Goal: Find specific page/section: Find specific page/section

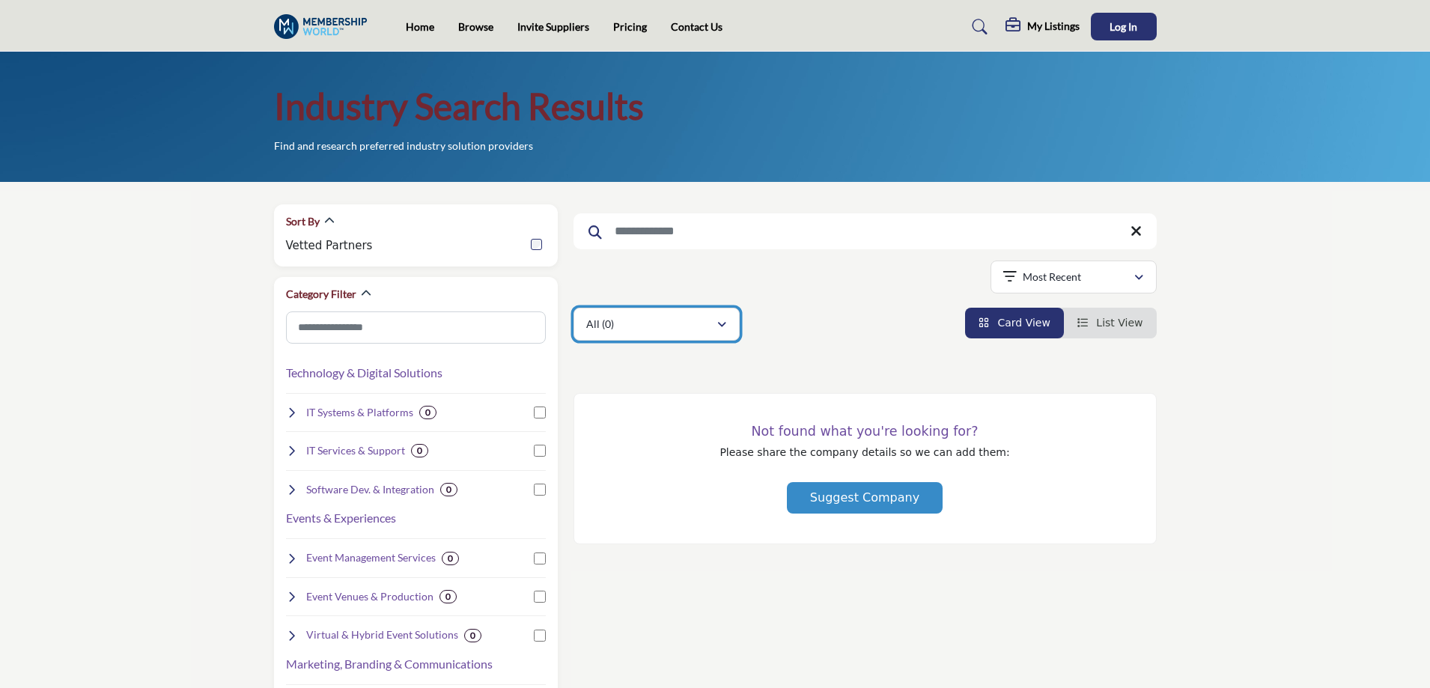
click at [712, 315] on div "All (0)" at bounding box center [651, 324] width 130 height 18
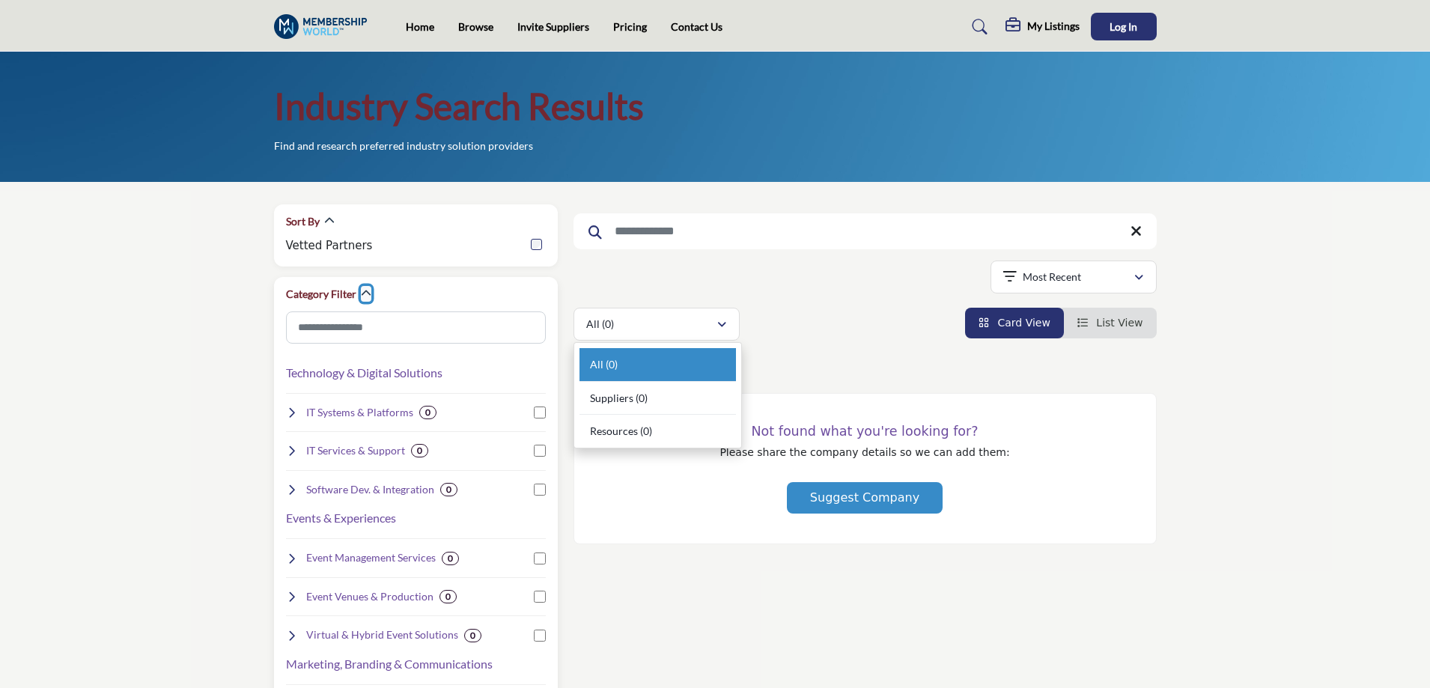
click at [368, 295] on icon "button" at bounding box center [366, 293] width 10 height 10
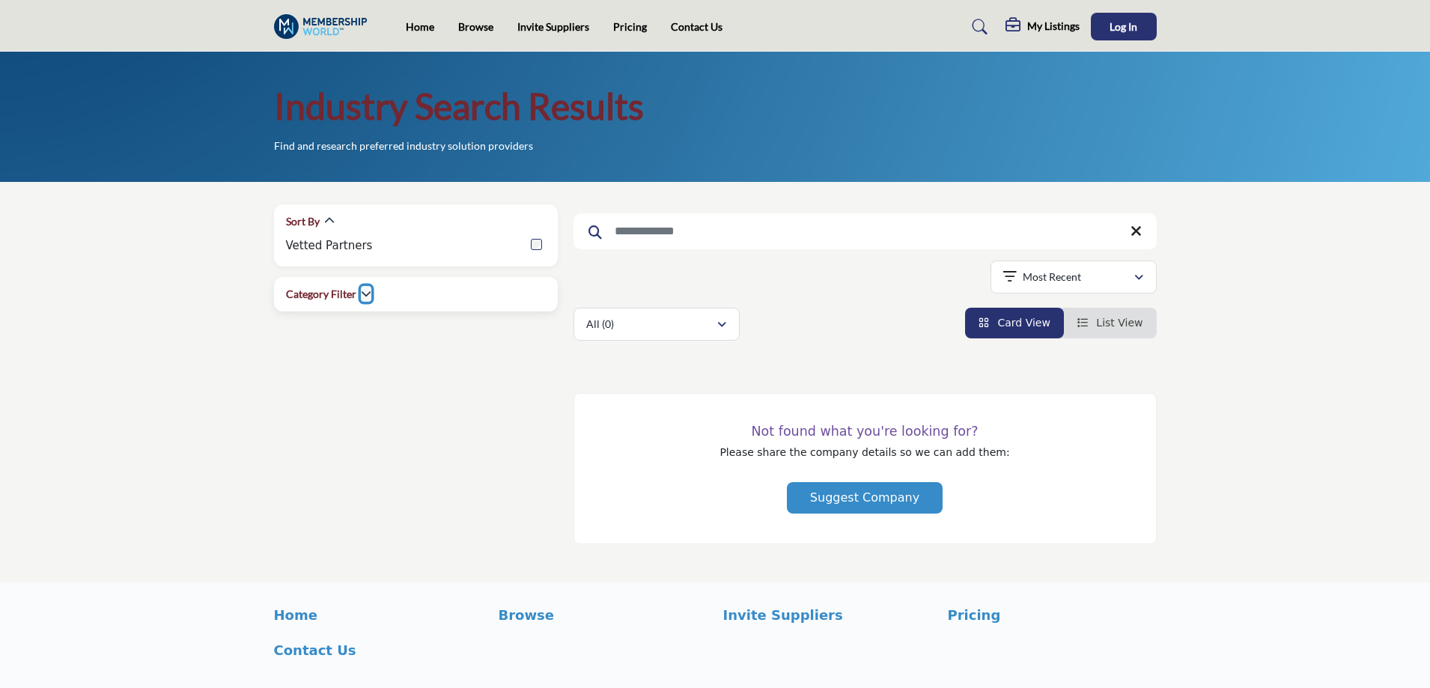
click at [370, 291] on icon "button" at bounding box center [366, 293] width 10 height 10
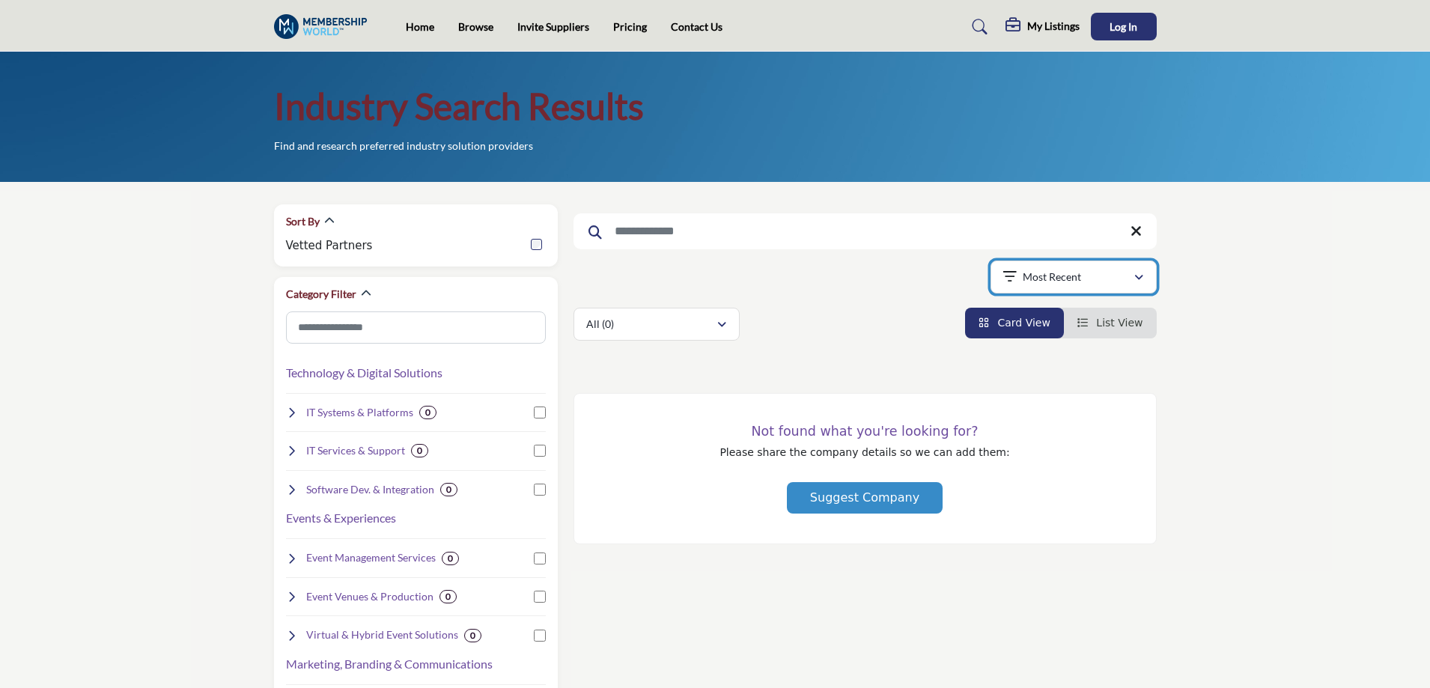
click at [1101, 282] on div "Most Recent" at bounding box center [1068, 277] width 130 height 18
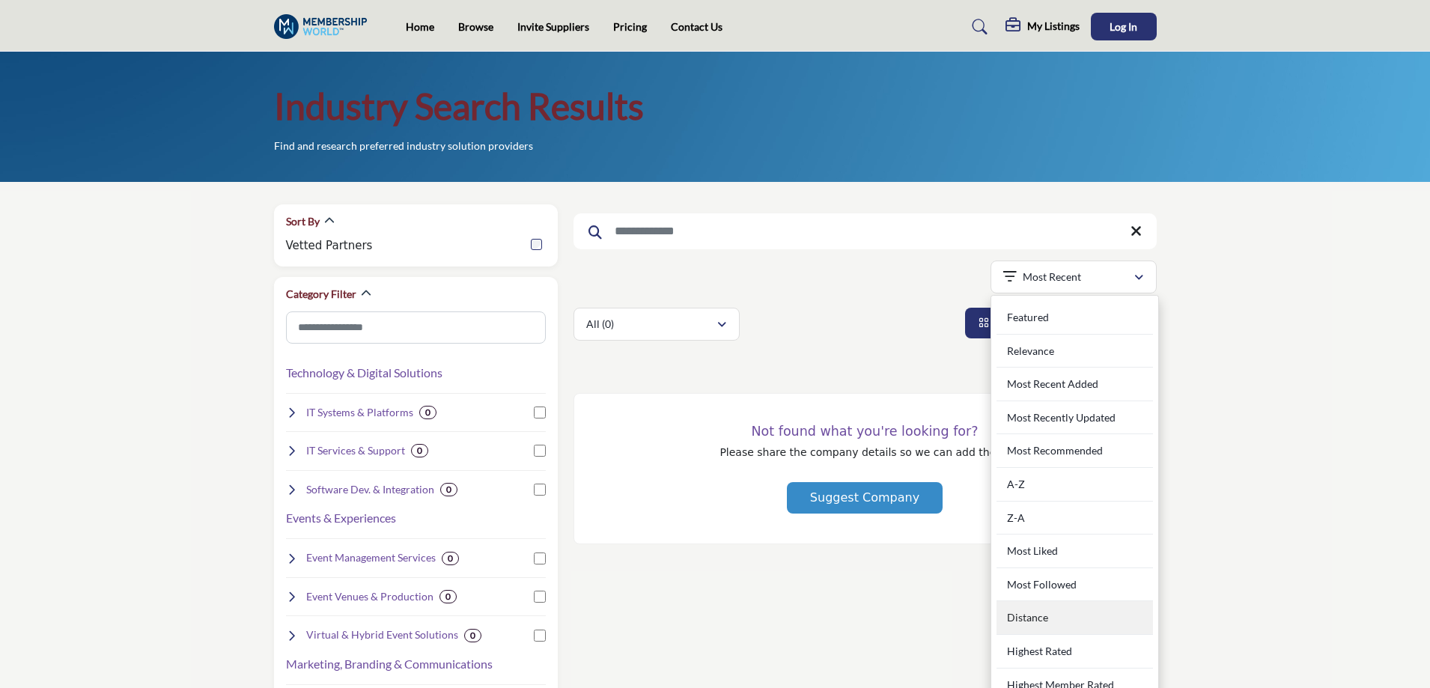
click at [1055, 620] on div "Distance" at bounding box center [1075, 618] width 156 height 34
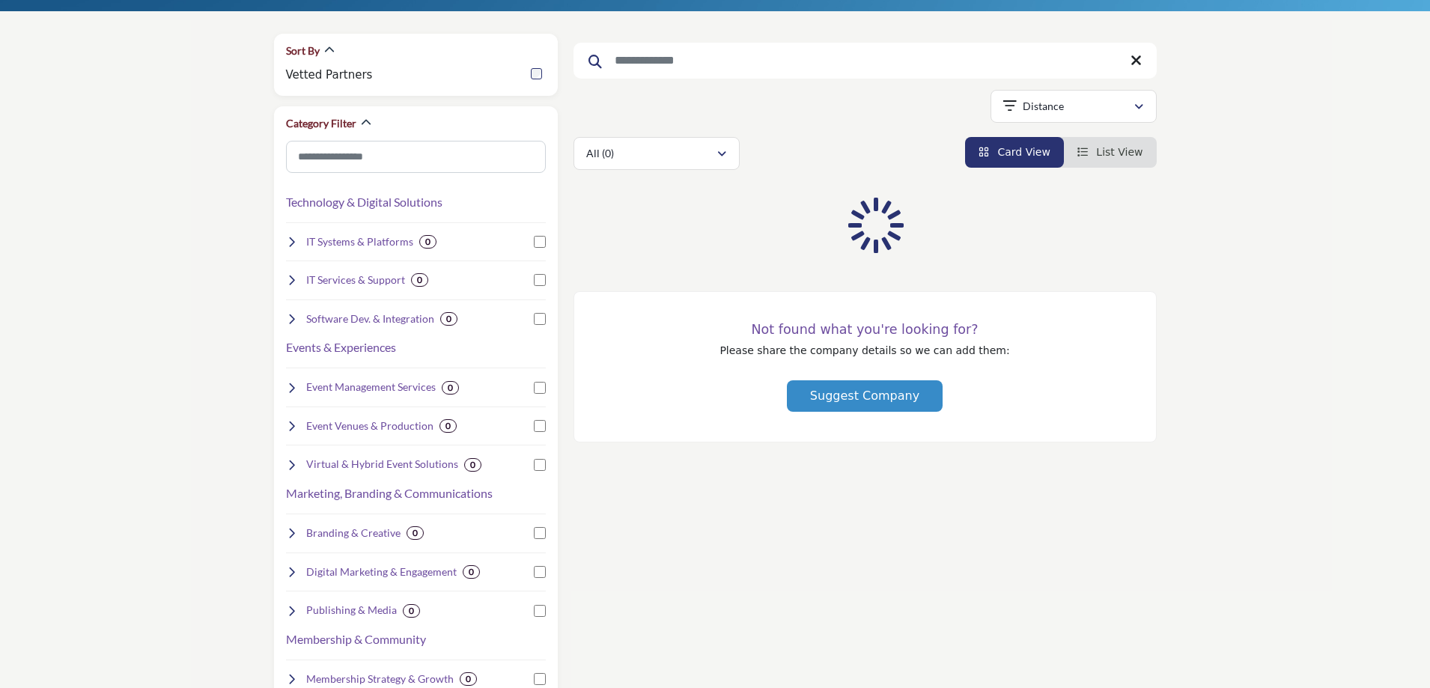
scroll to position [75, 0]
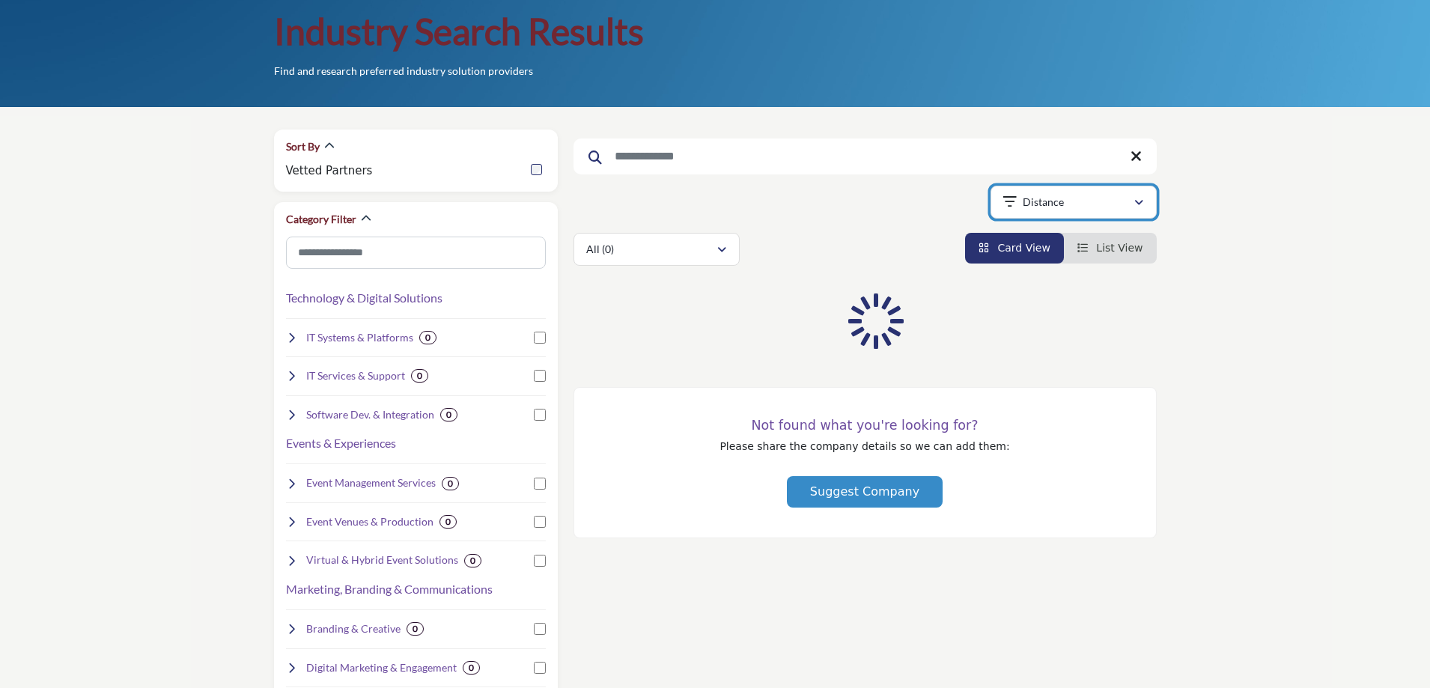
click at [1065, 210] on div "Distance" at bounding box center [1068, 202] width 130 height 18
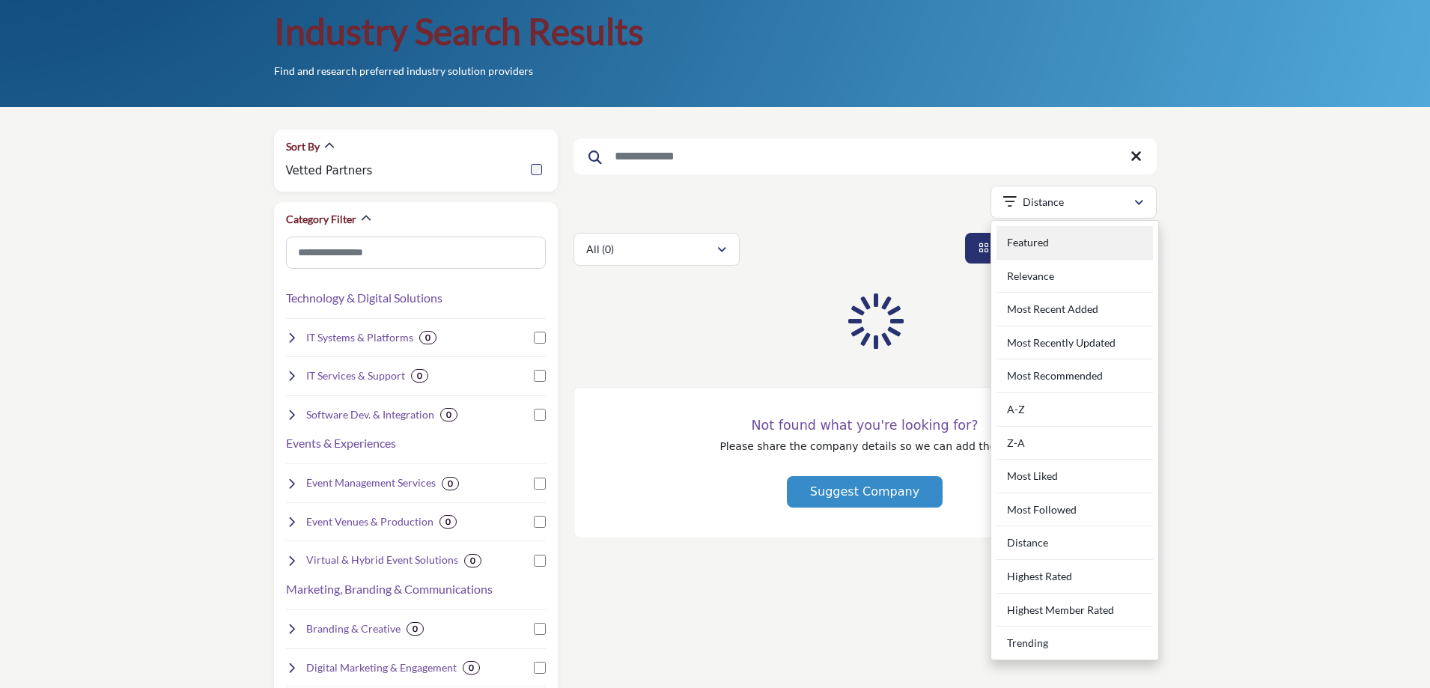
click at [1051, 243] on div "Featured" at bounding box center [1075, 243] width 156 height 34
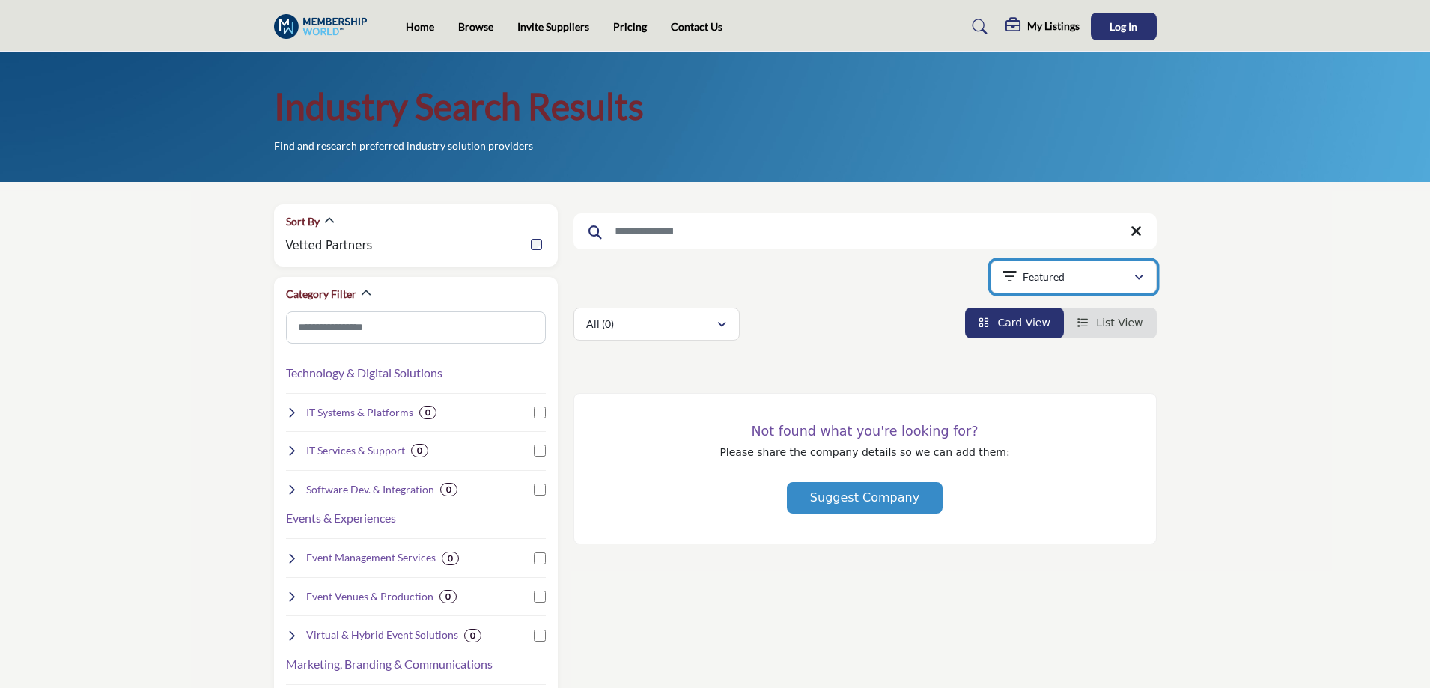
click at [1050, 278] on p "Featured" at bounding box center [1044, 277] width 42 height 15
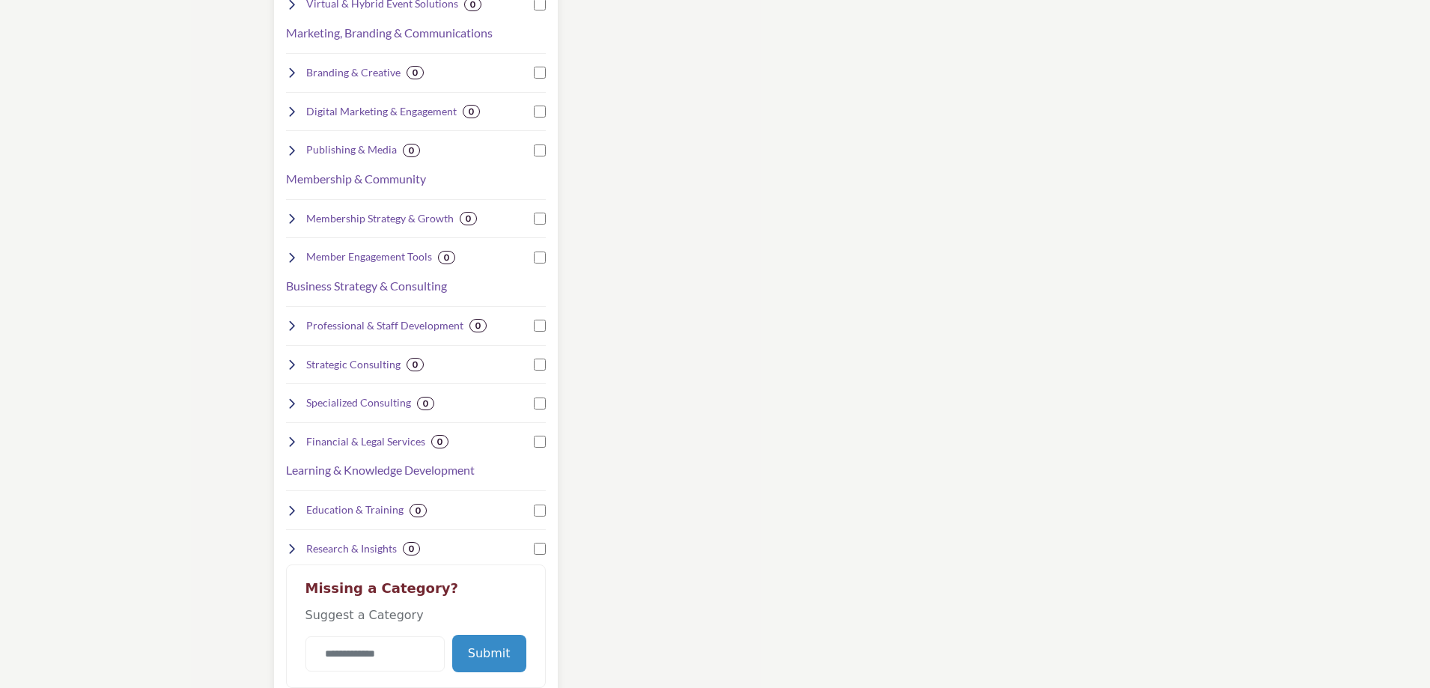
scroll to position [919, 0]
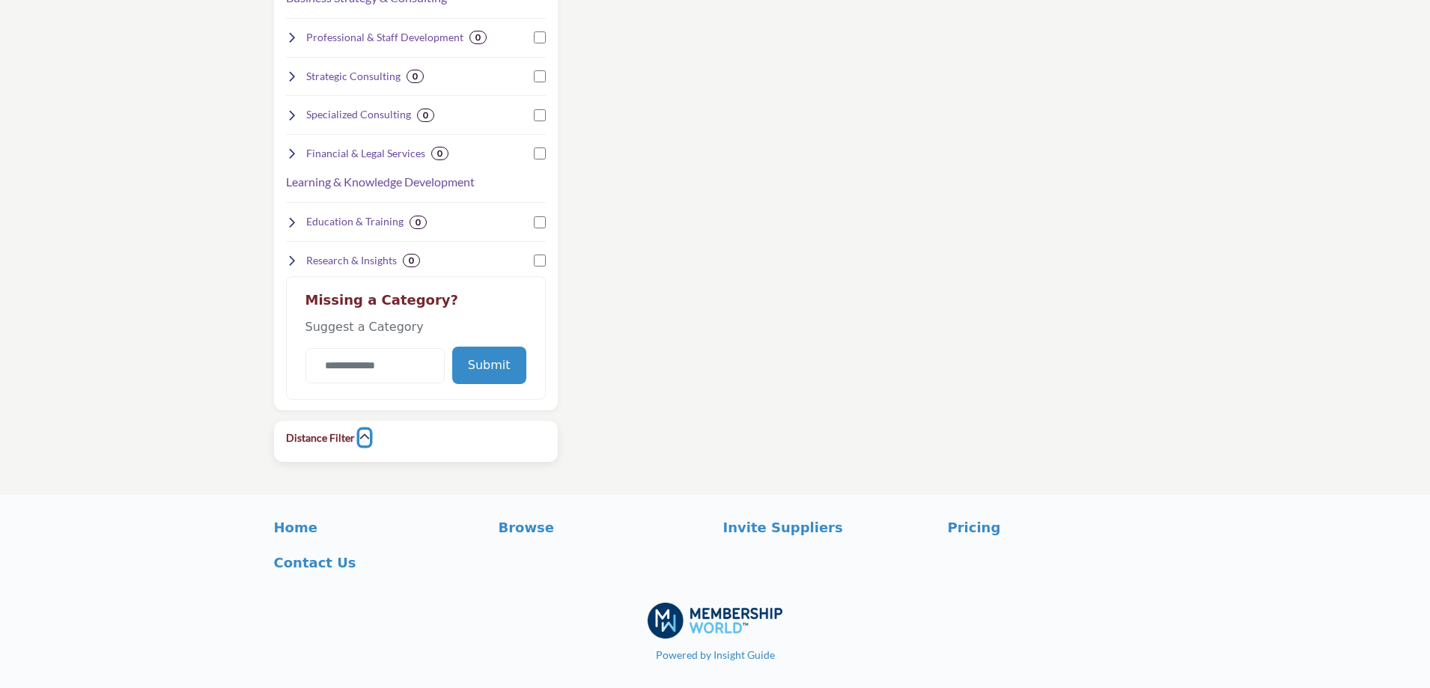
click at [360, 432] on icon "button" at bounding box center [364, 437] width 10 height 10
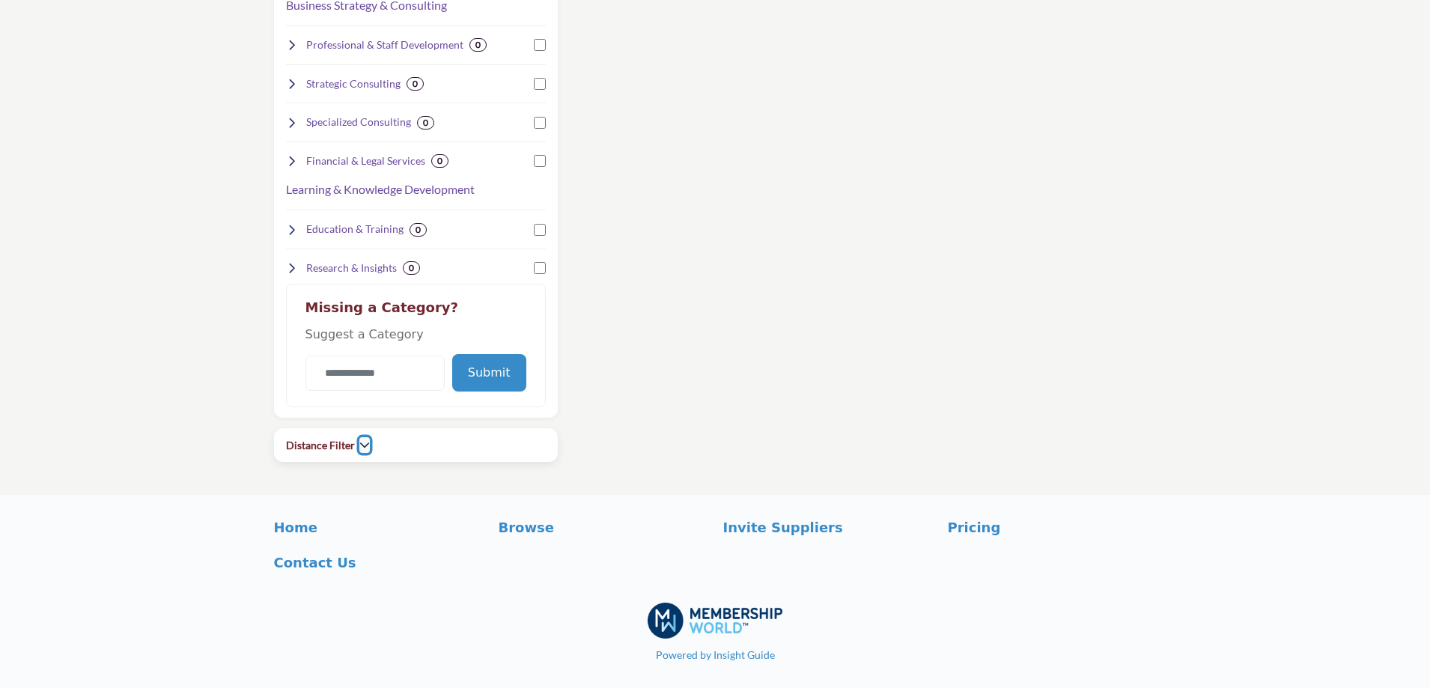
click at [360, 449] on icon "button" at bounding box center [364, 445] width 10 height 10
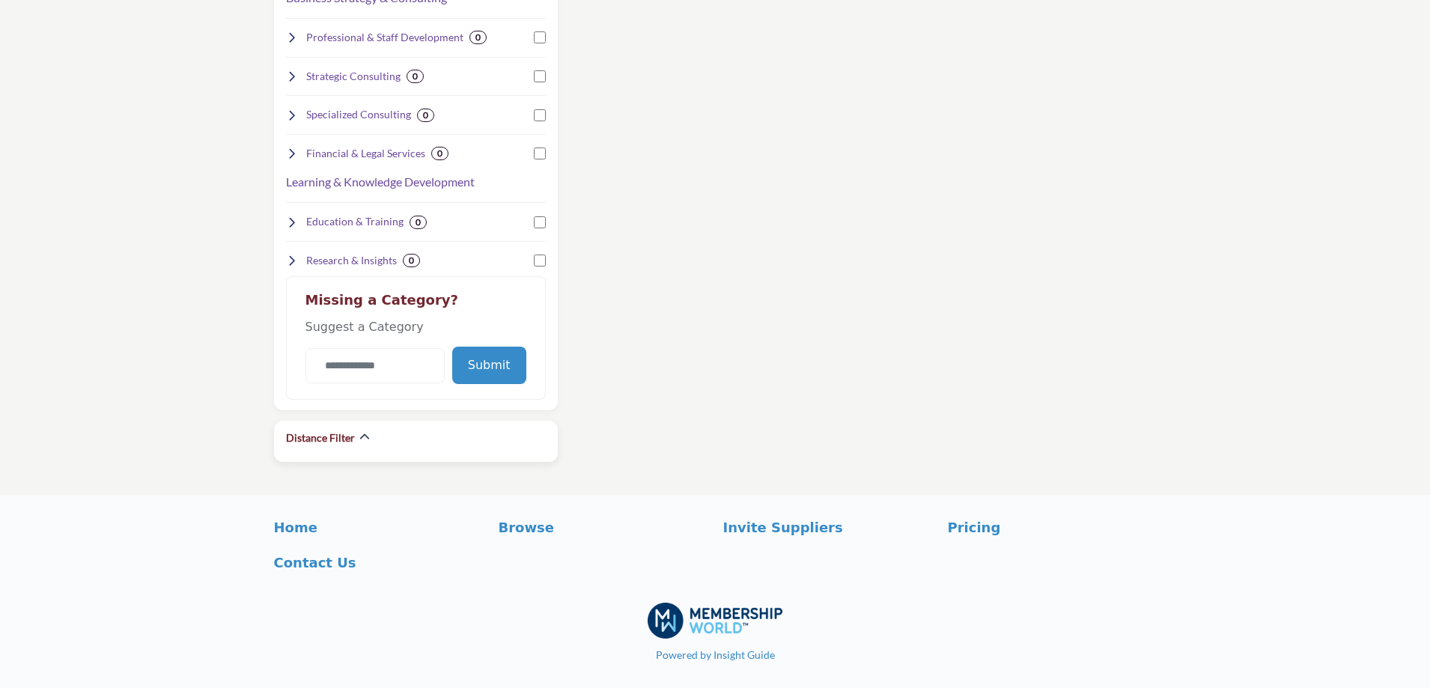
click at [360, 446] on div "Distance Filter" at bounding box center [416, 438] width 260 height 34
click at [361, 439] on icon "button" at bounding box center [364, 437] width 10 height 10
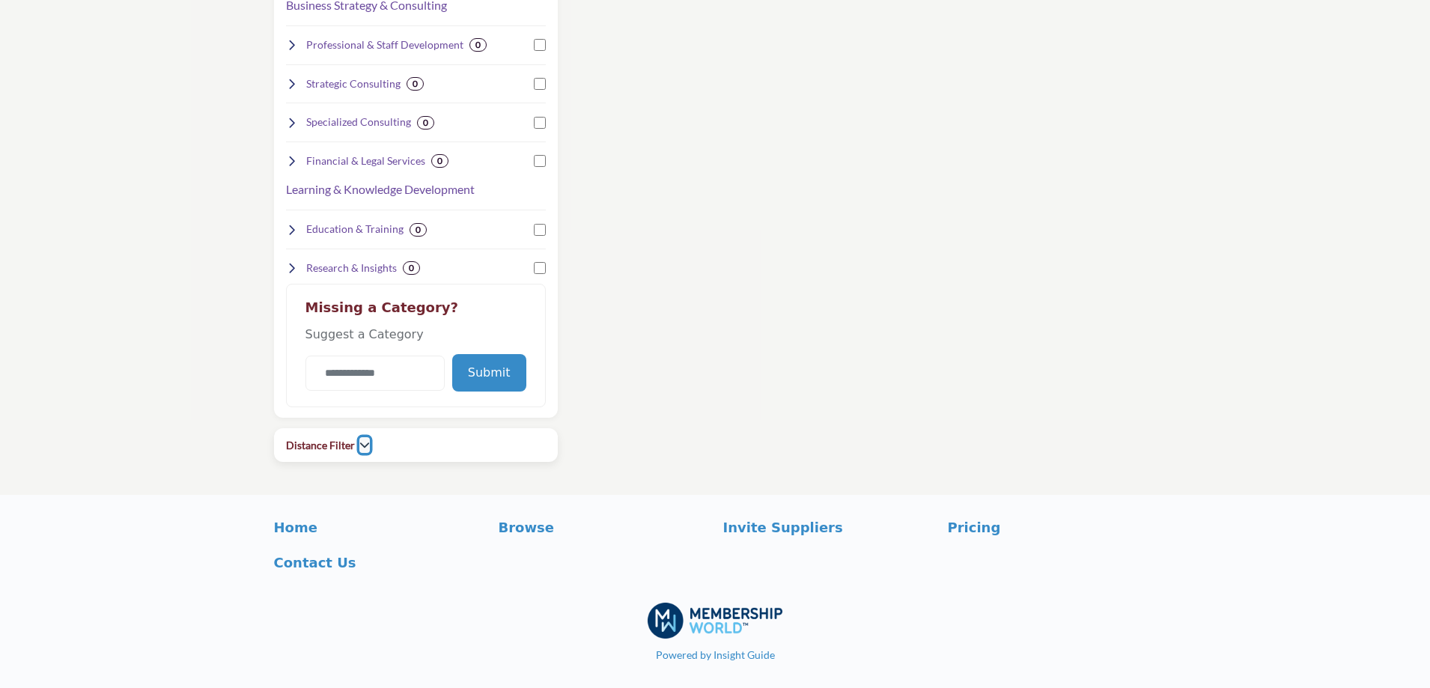
click at [361, 439] on button "button" at bounding box center [364, 445] width 10 height 16
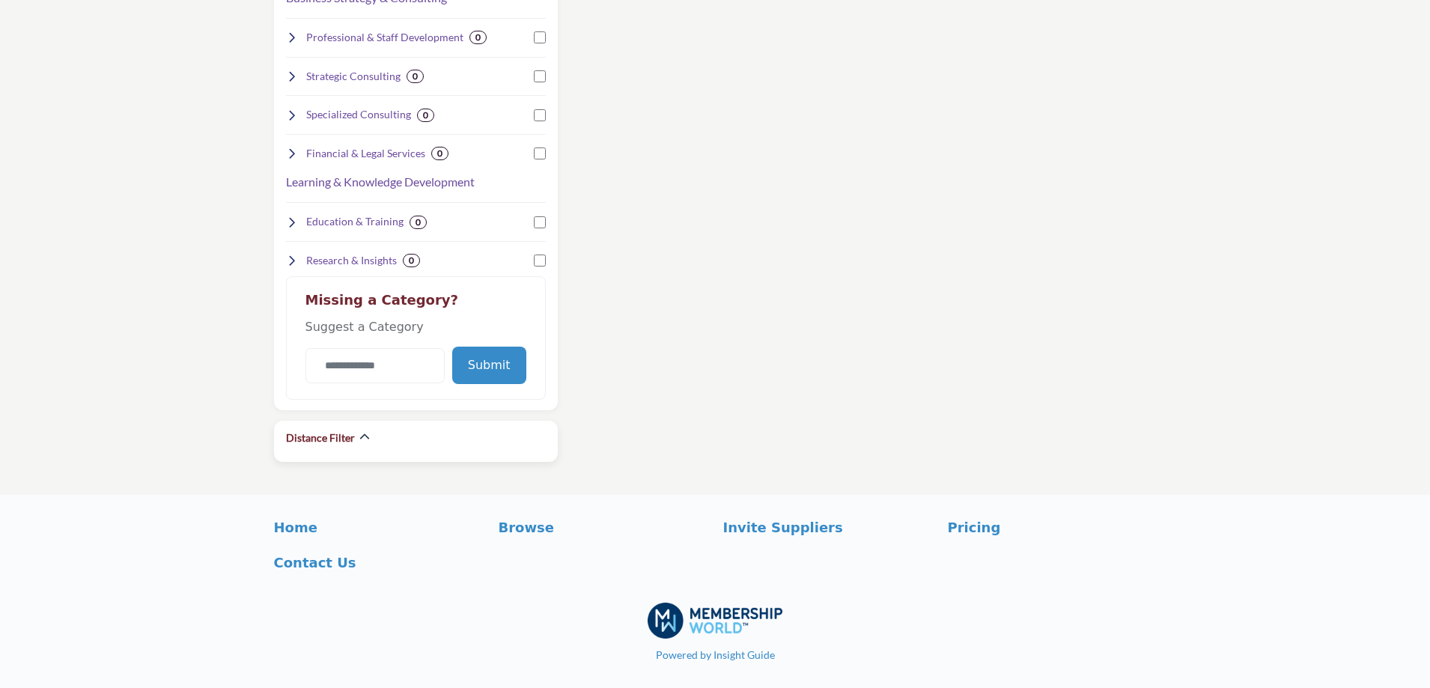
click at [314, 434] on h2 "Distance Filter" at bounding box center [320, 438] width 69 height 15
click at [363, 439] on icon "button" at bounding box center [364, 437] width 10 height 10
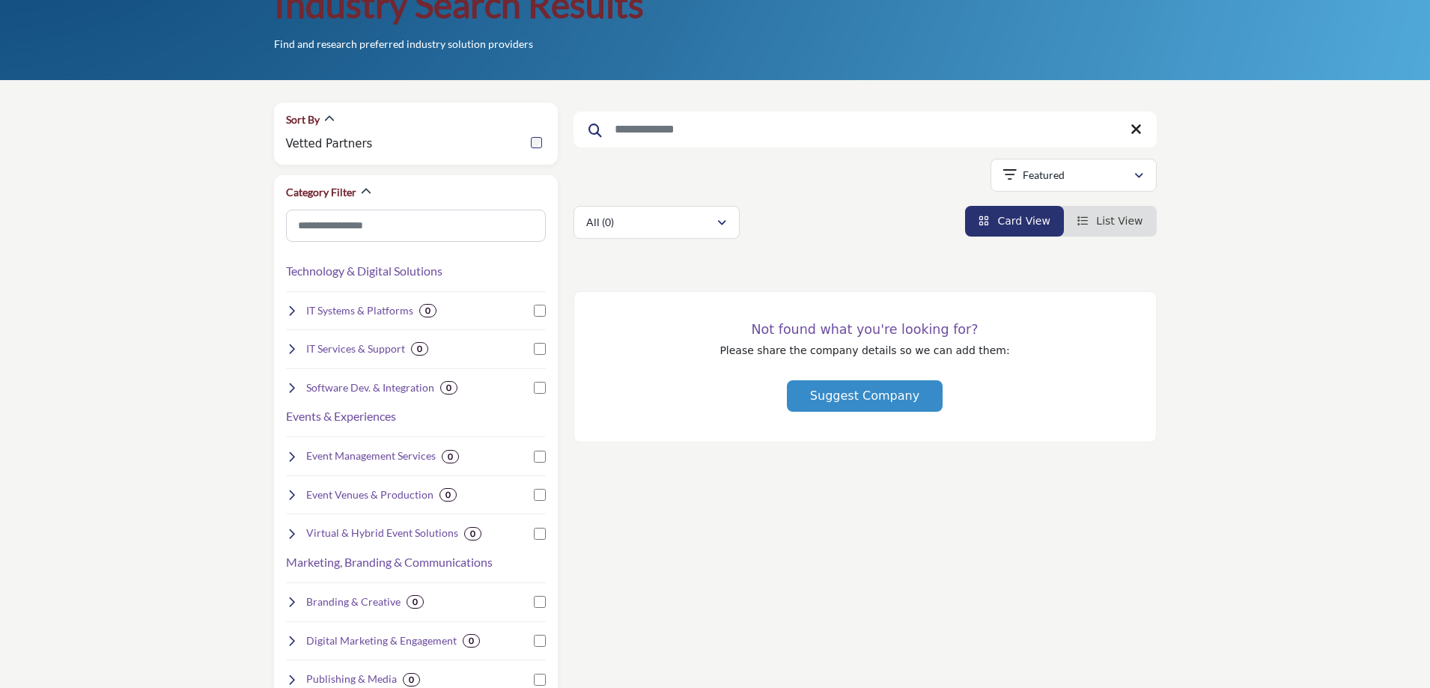
scroll to position [0, 0]
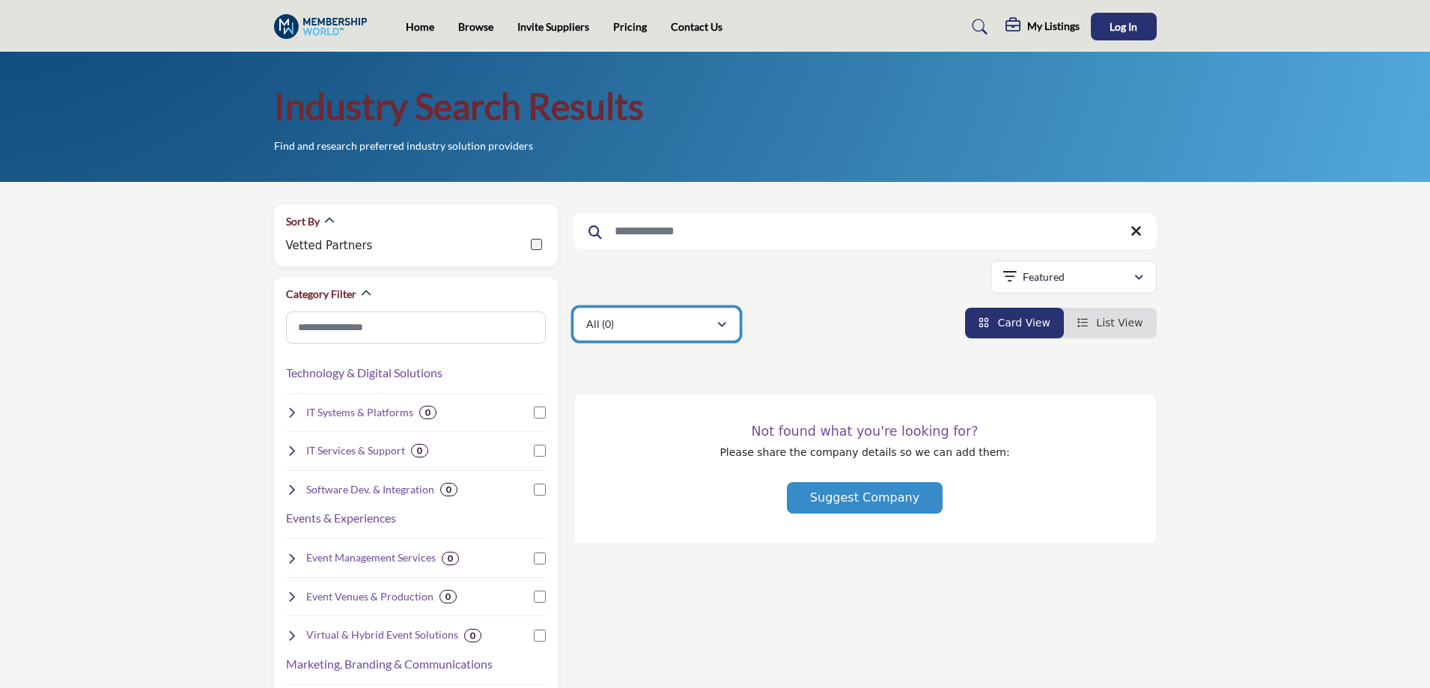
click at [653, 326] on div "All (0)" at bounding box center [651, 324] width 130 height 18
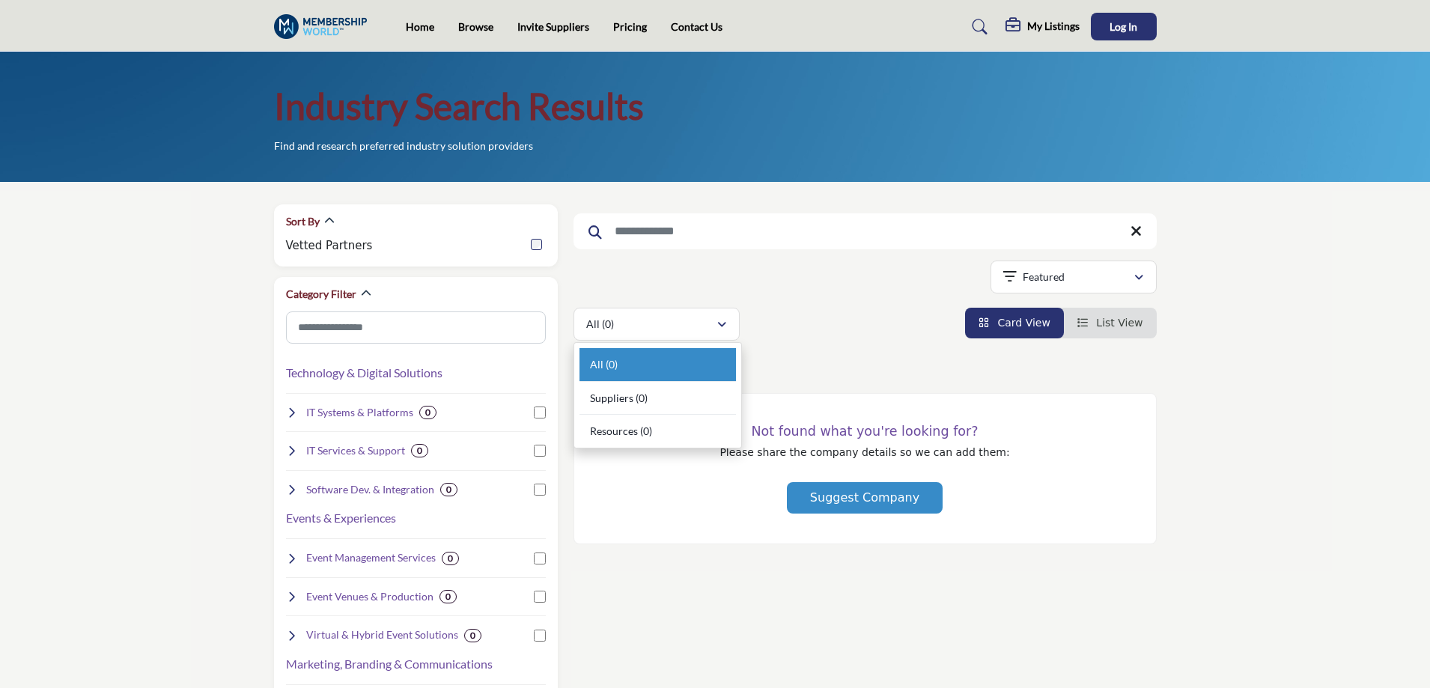
click at [628, 437] on span "Resources" at bounding box center [614, 431] width 48 height 13
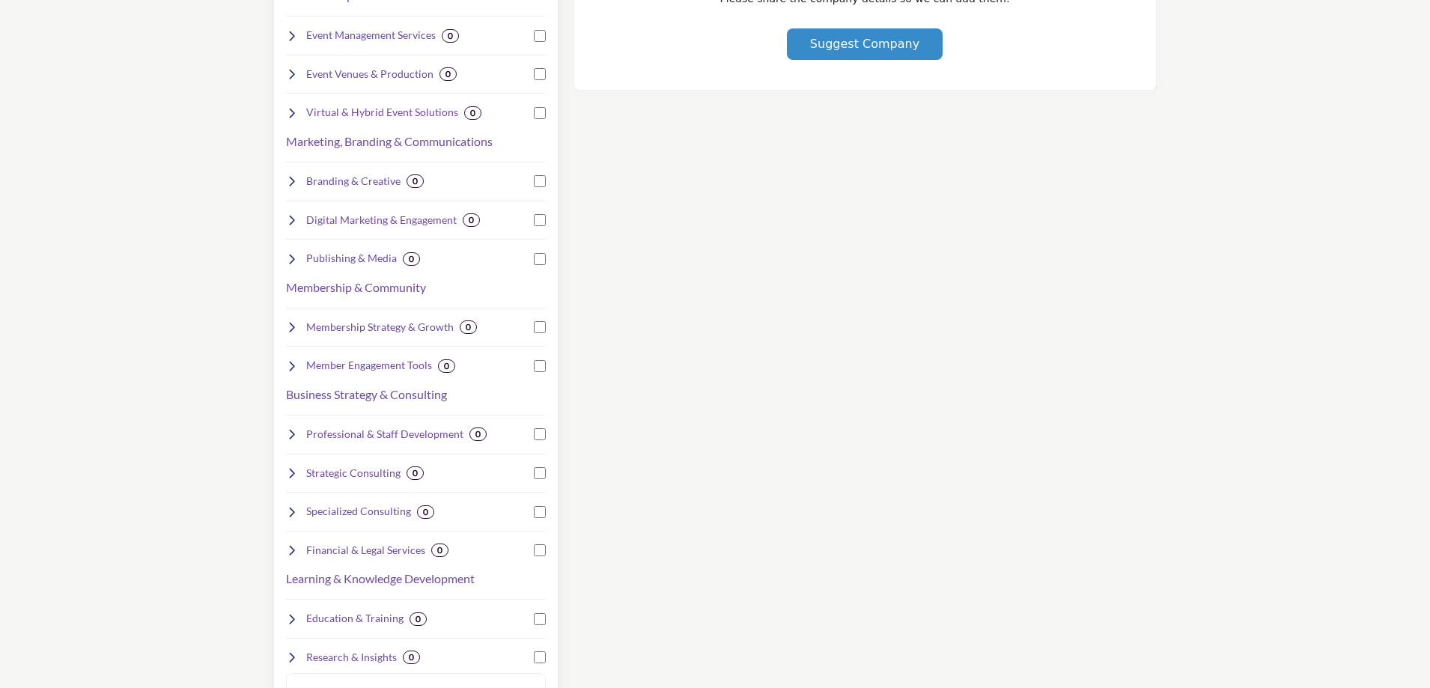
scroll to position [899, 0]
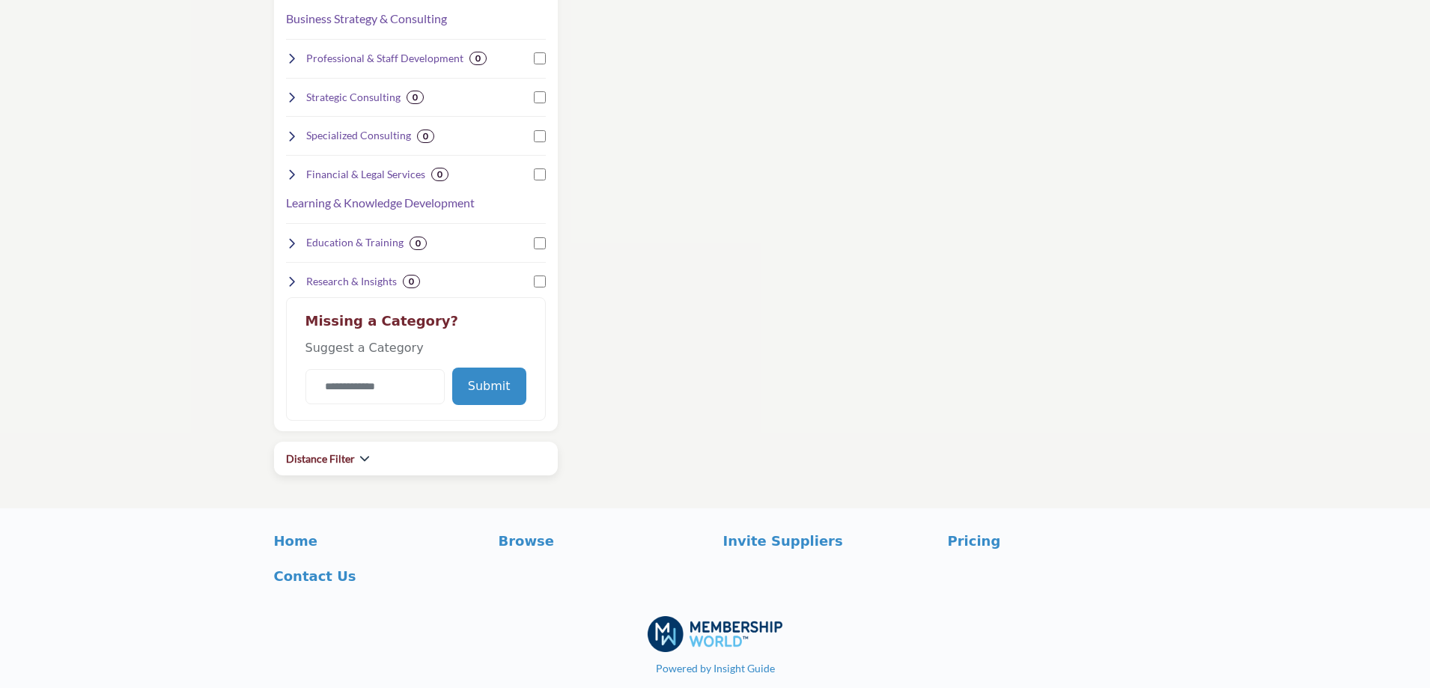
click at [356, 466] on div "Distance Filter" at bounding box center [416, 459] width 260 height 34
click at [359, 458] on icon "button" at bounding box center [364, 458] width 10 height 10
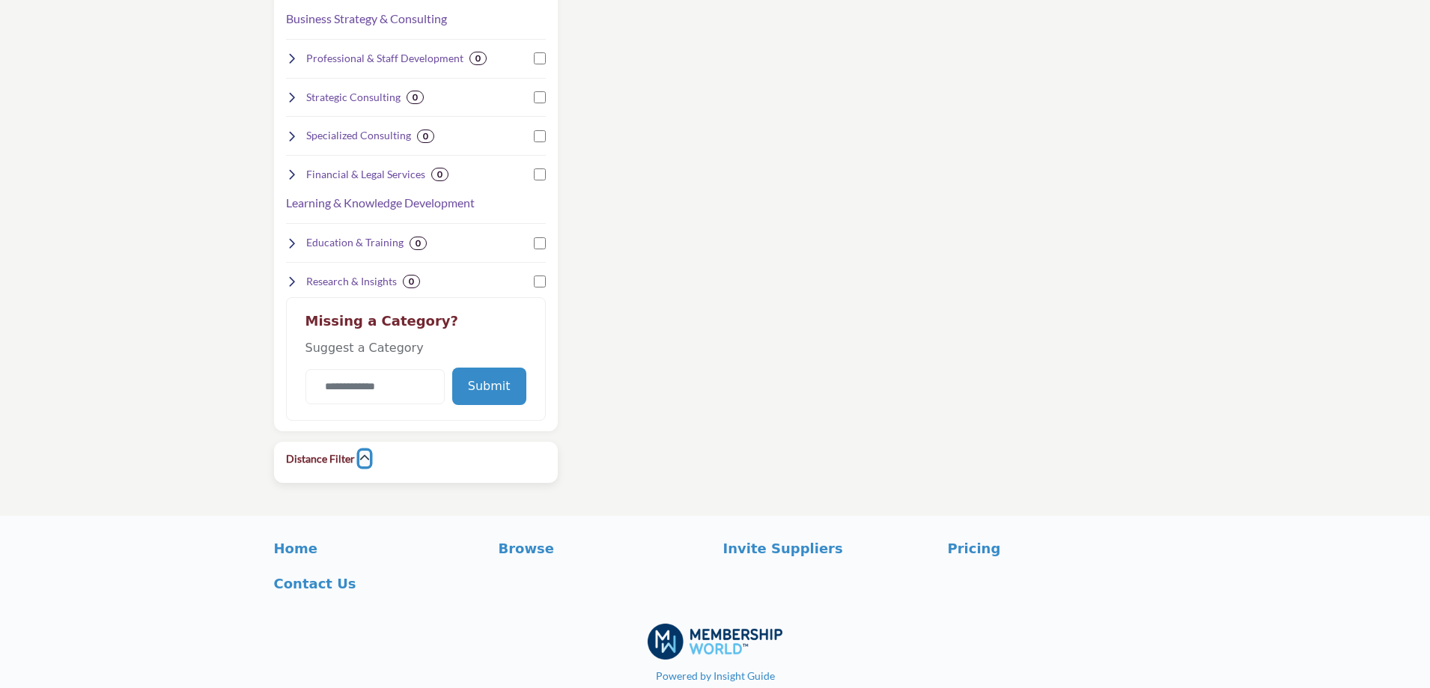
click at [359, 458] on icon "button" at bounding box center [364, 458] width 10 height 10
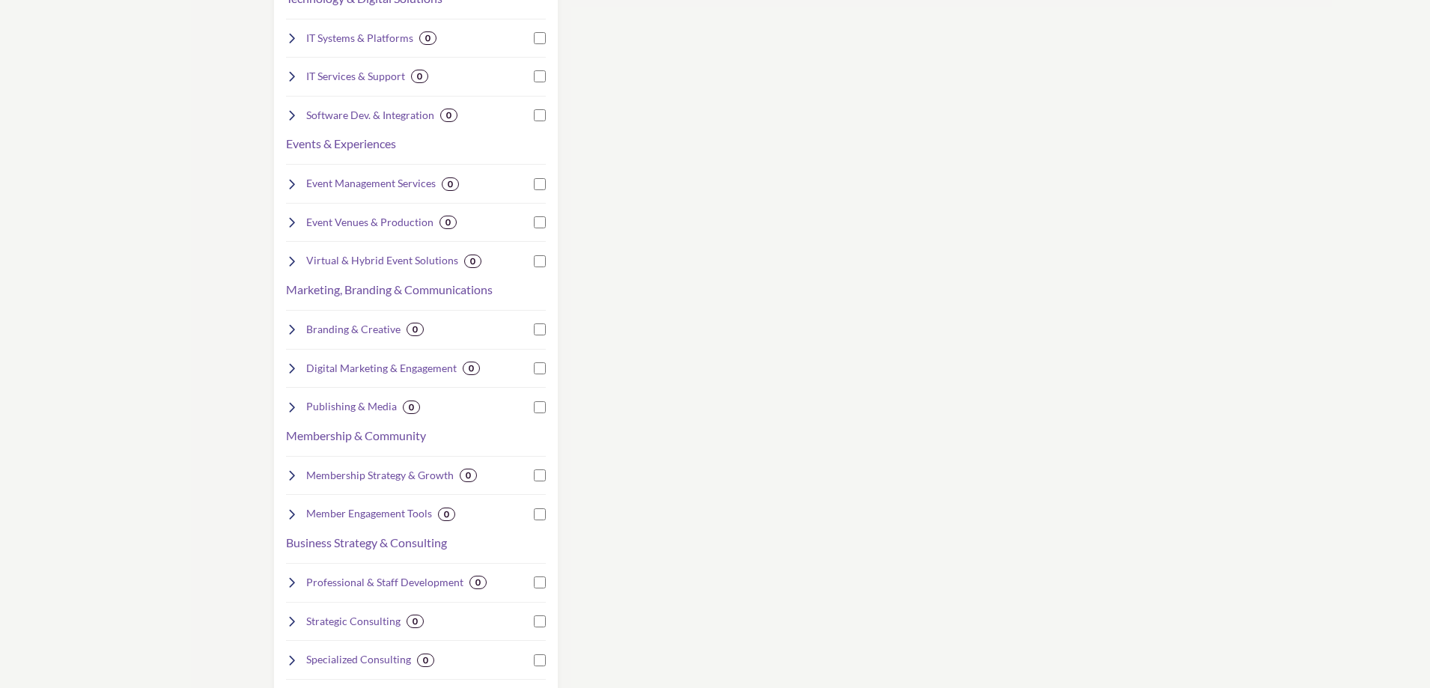
scroll to position [0, 0]
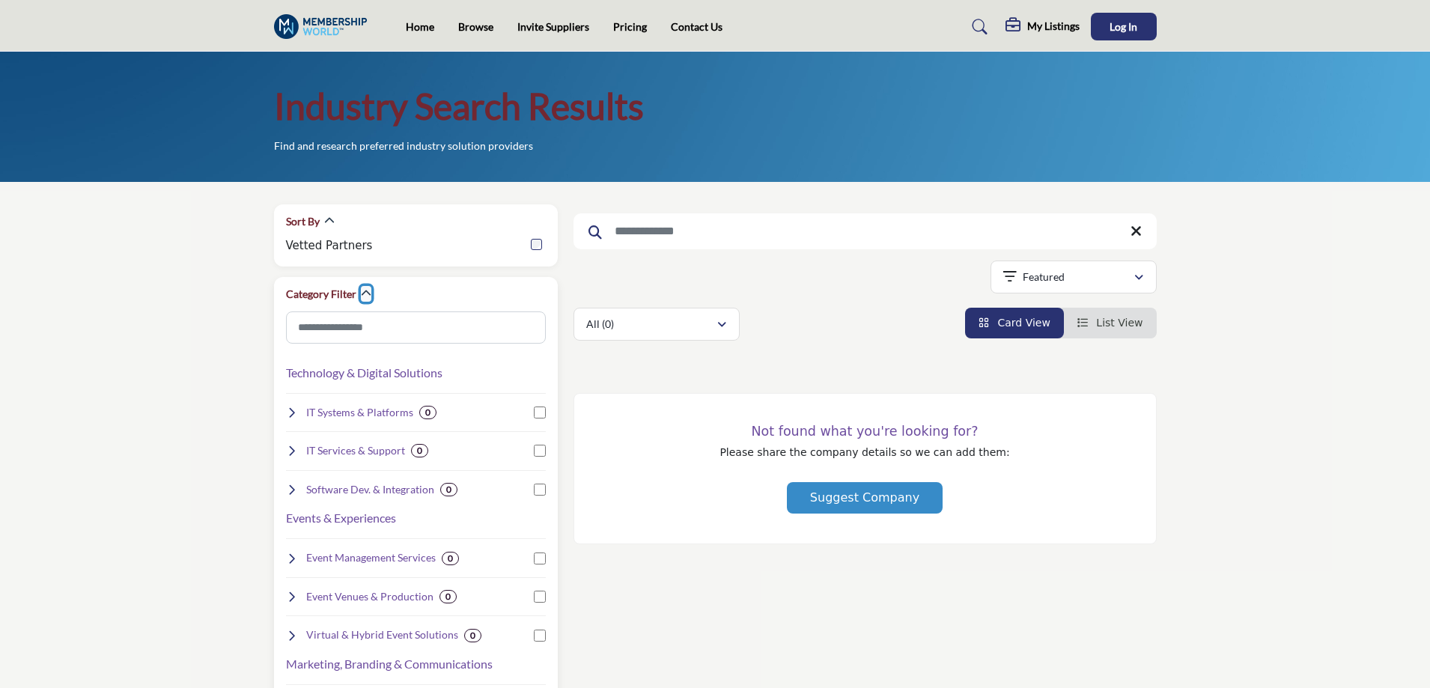
click at [361, 290] on icon "button" at bounding box center [366, 293] width 10 height 10
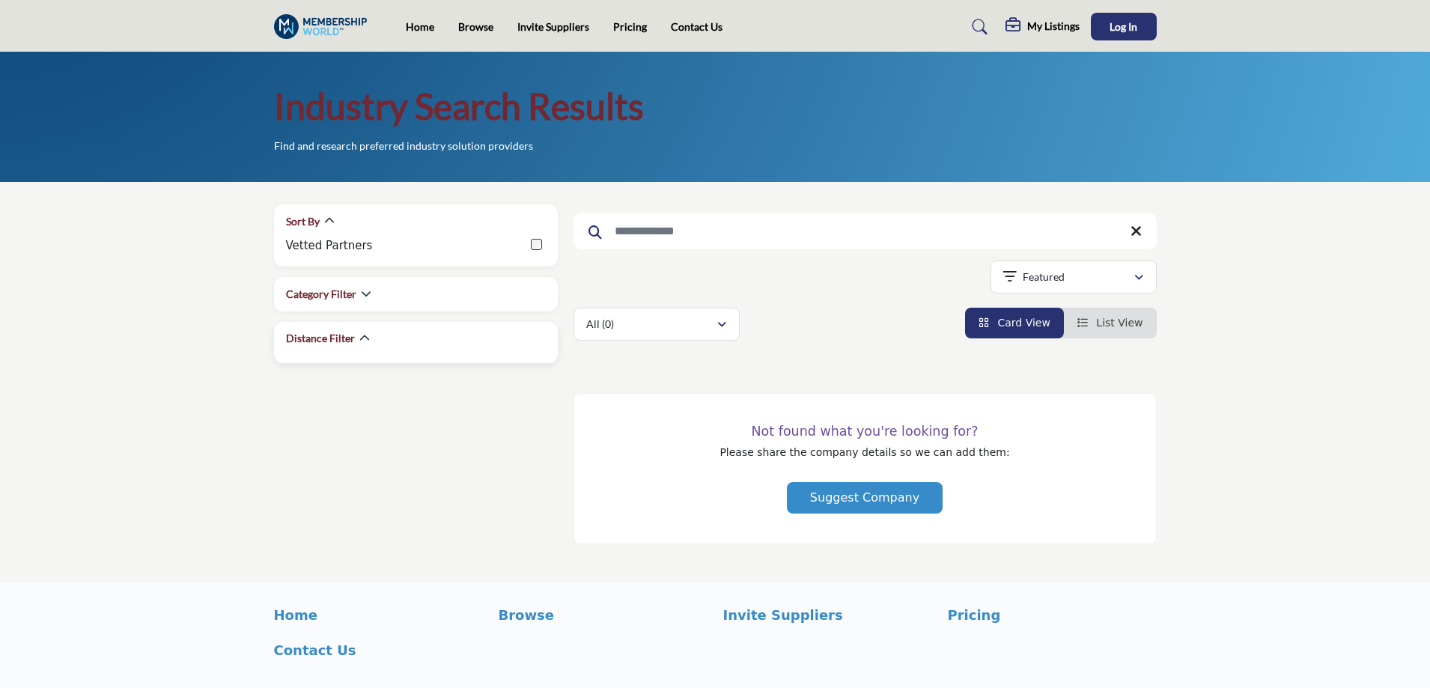
click at [353, 337] on div "Distance Filter" at bounding box center [328, 339] width 84 height 16
click at [359, 338] on icon "button" at bounding box center [364, 338] width 10 height 10
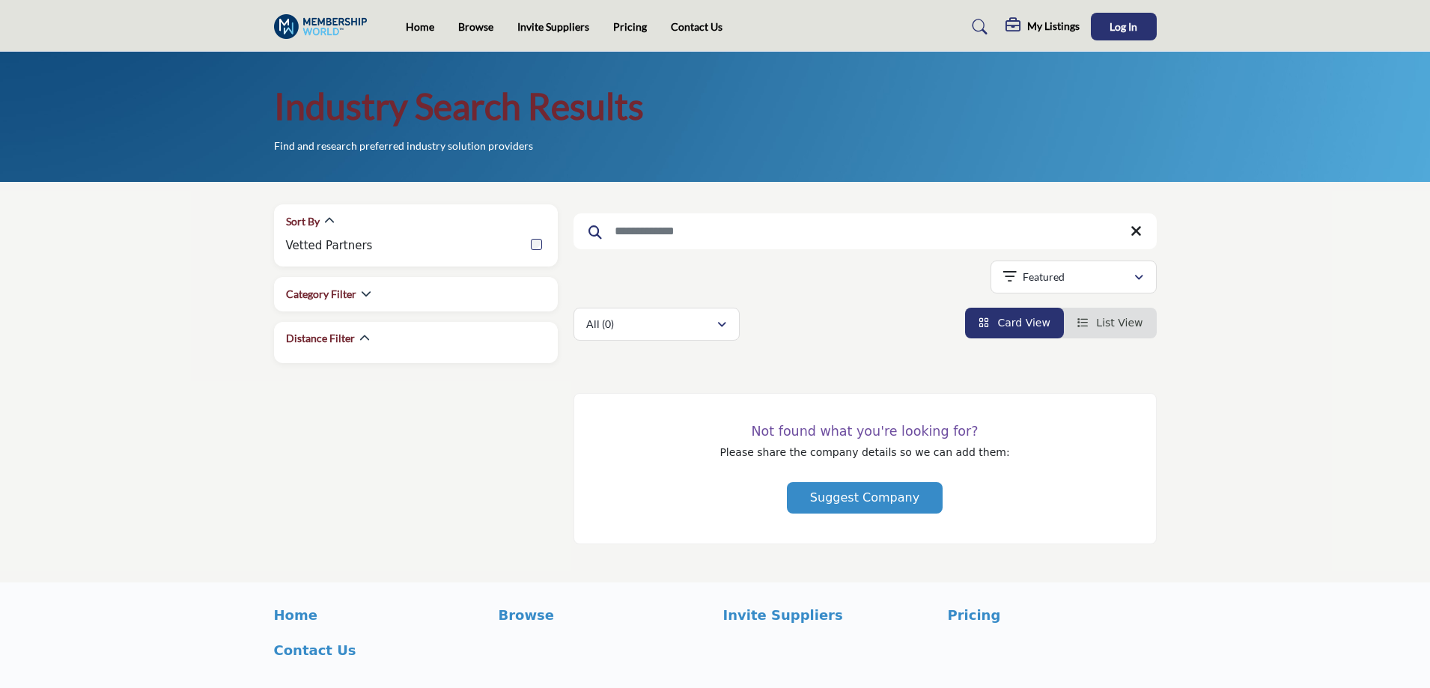
drag, startPoint x: 342, startPoint y: 349, endPoint x: 394, endPoint y: 437, distance: 102.4
click at [394, 437] on div "Sort By Vetted Partners Category Filter" at bounding box center [416, 382] width 300 height 356
click at [329, 219] on icon "button" at bounding box center [329, 221] width 10 height 10
click at [715, 334] on button "All (0)" at bounding box center [657, 324] width 166 height 33
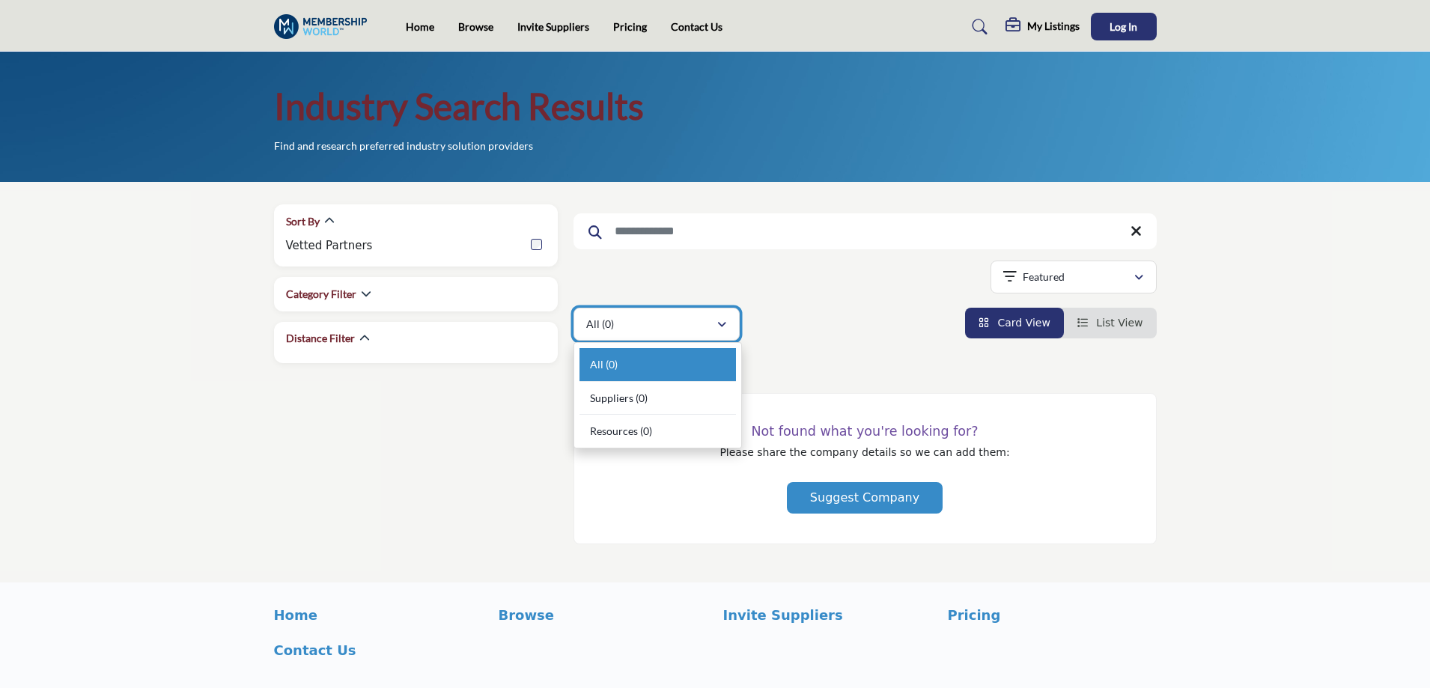
click at [714, 334] on button "All (0)" at bounding box center [657, 324] width 166 height 33
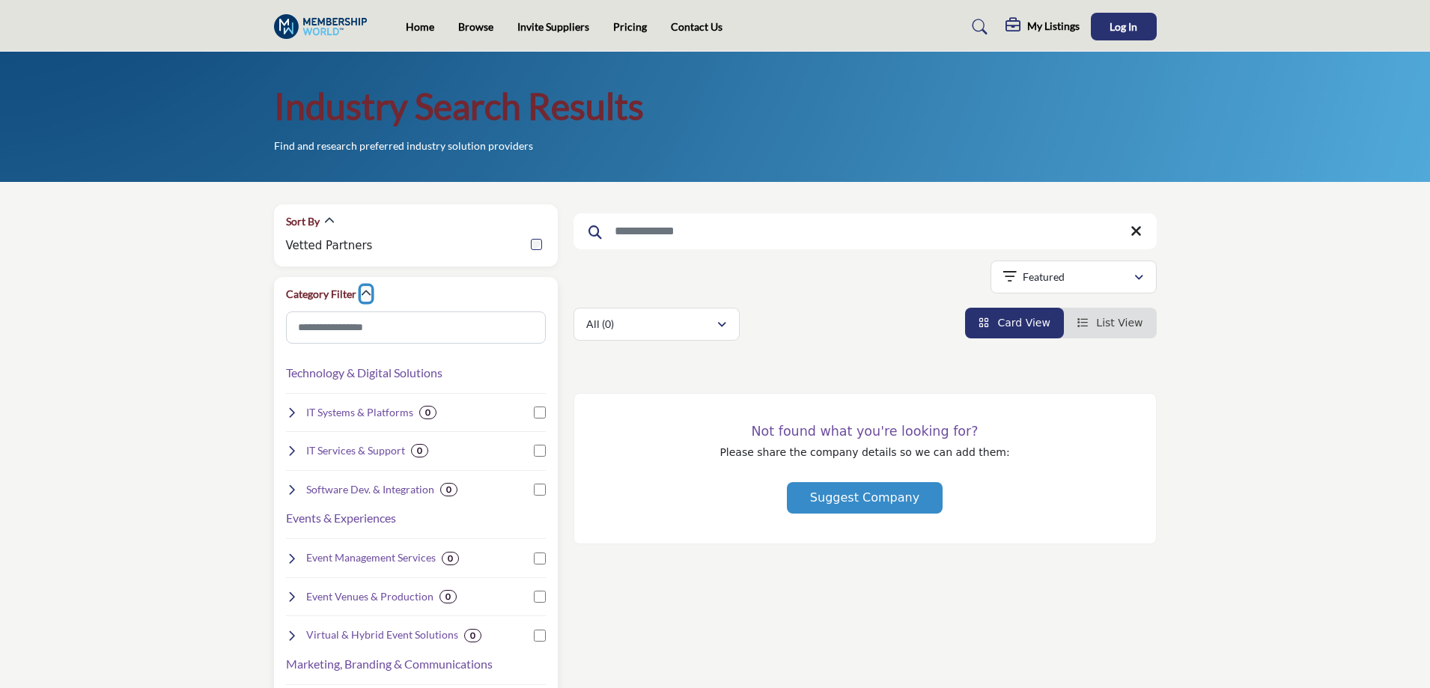
click at [362, 289] on icon "button" at bounding box center [366, 293] width 10 height 10
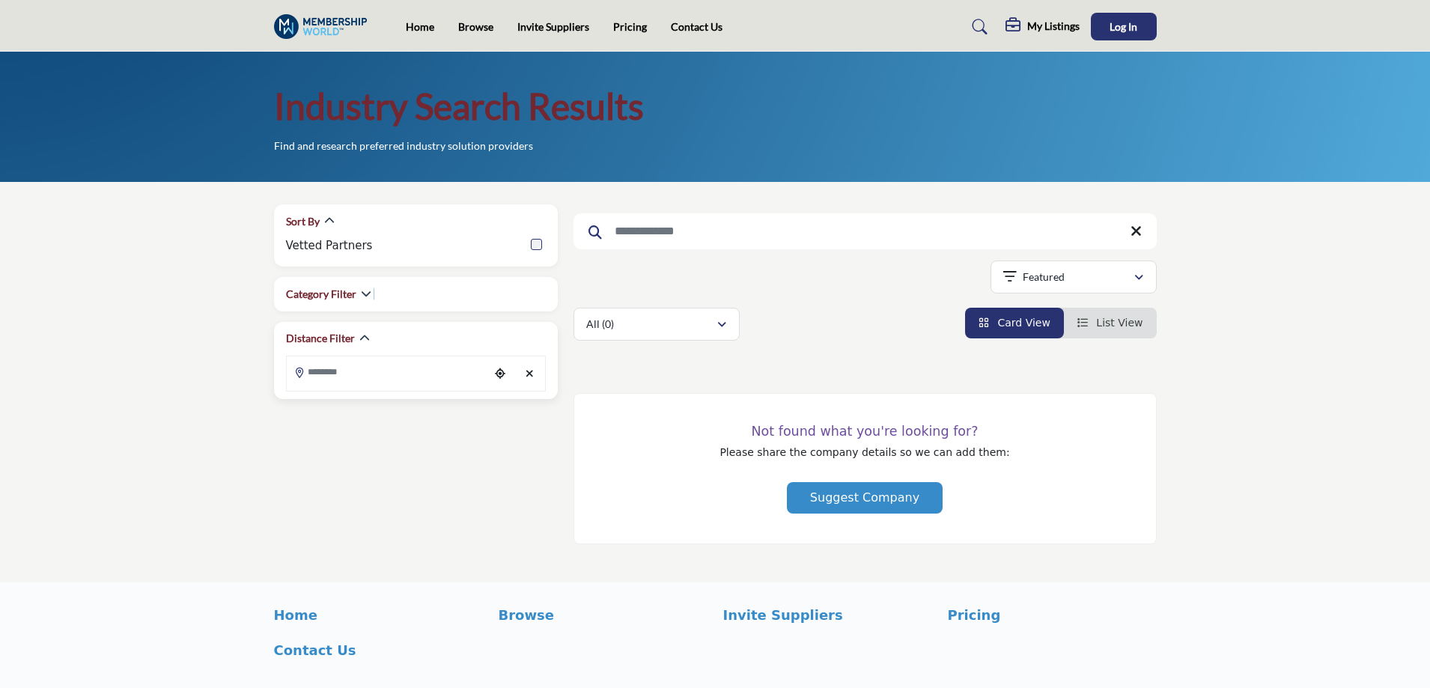
click at [532, 369] on icon "Clear search location" at bounding box center [530, 373] width 8 height 10
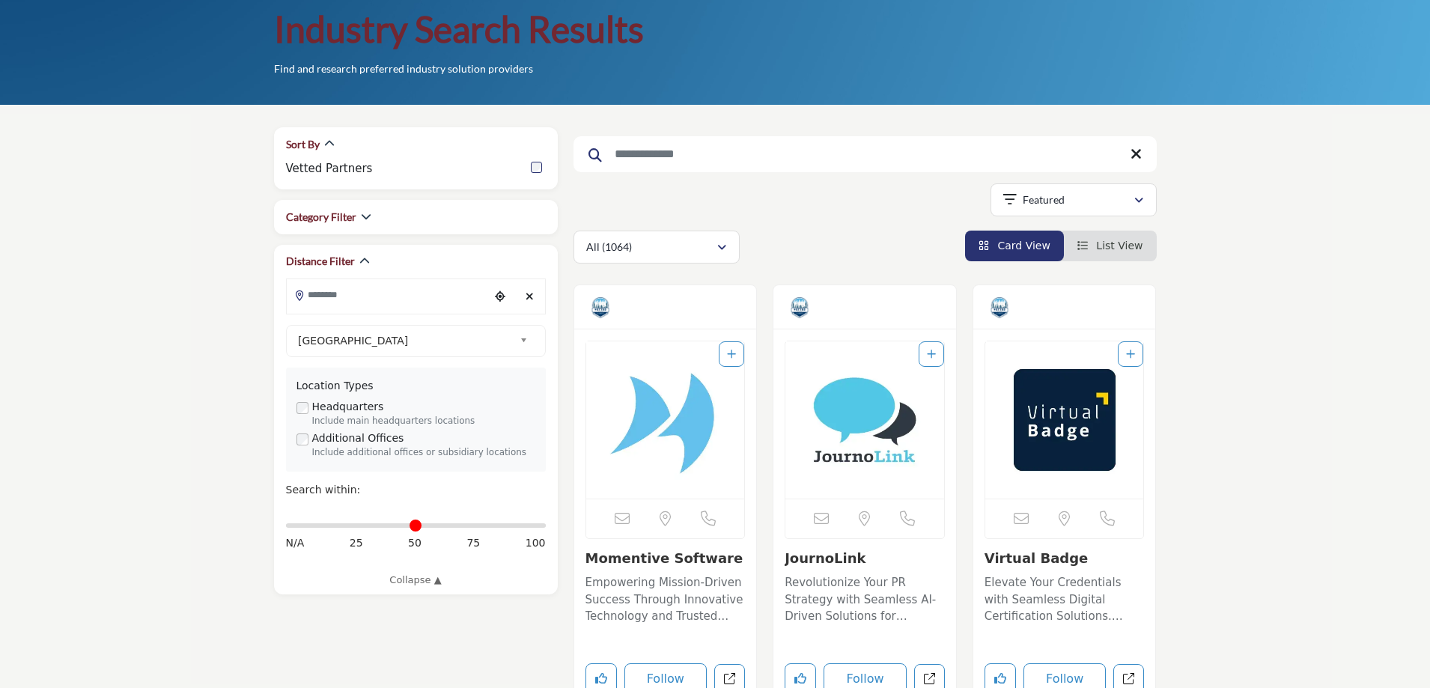
scroll to position [75, 0]
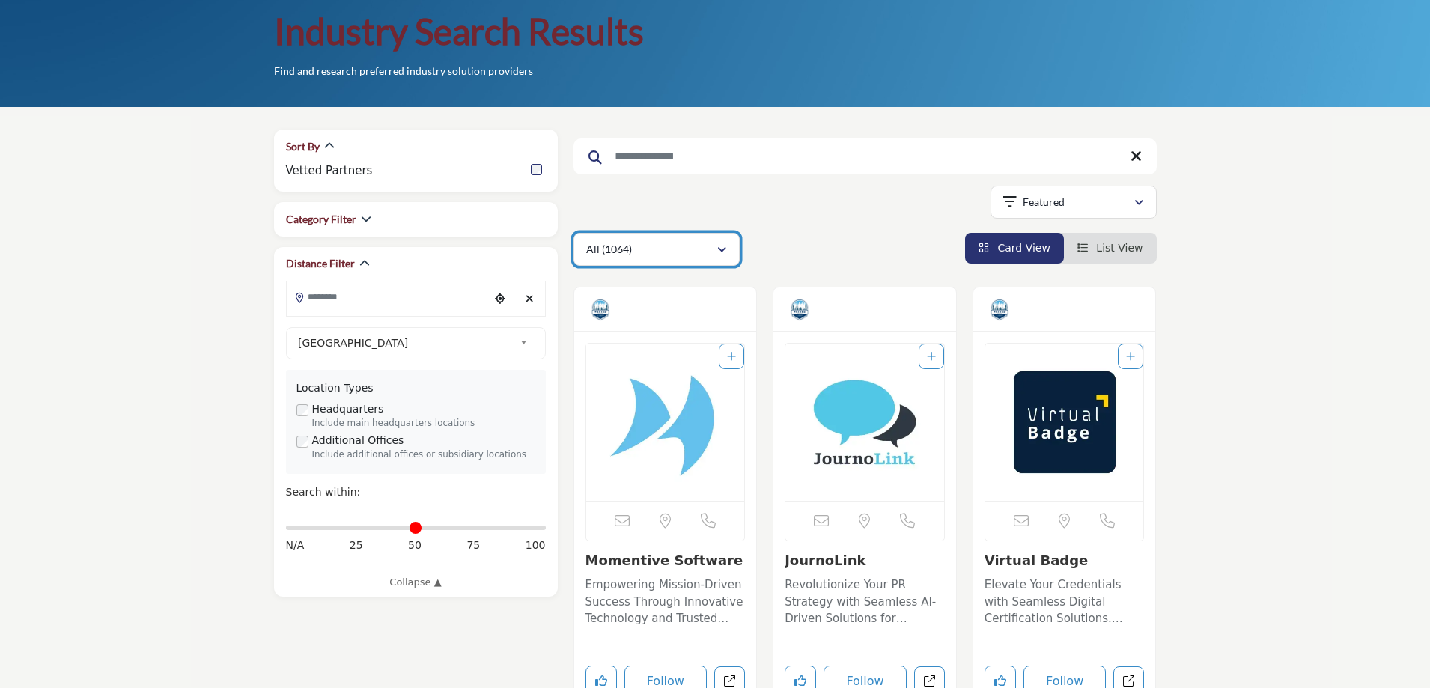
click at [630, 249] on p "All (1064)" at bounding box center [609, 249] width 46 height 15
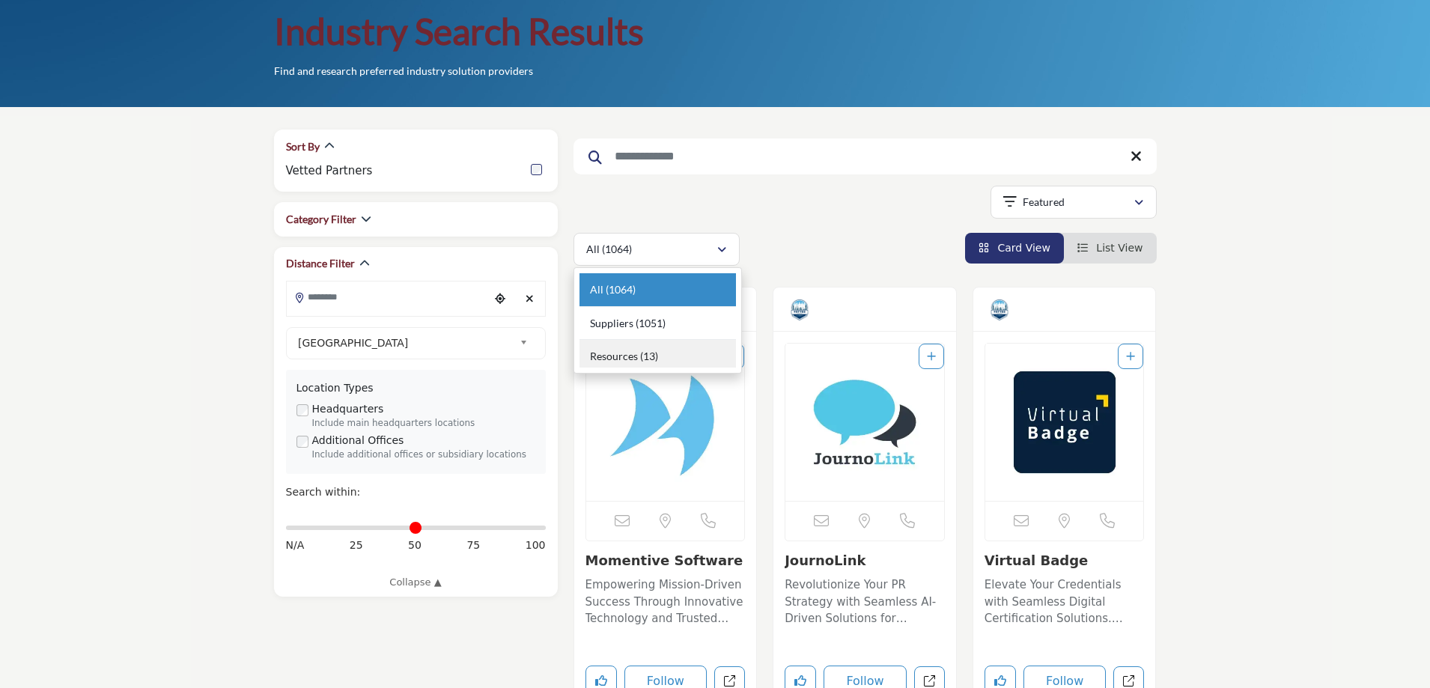
click at [646, 359] on b "(13)" at bounding box center [649, 356] width 18 height 13
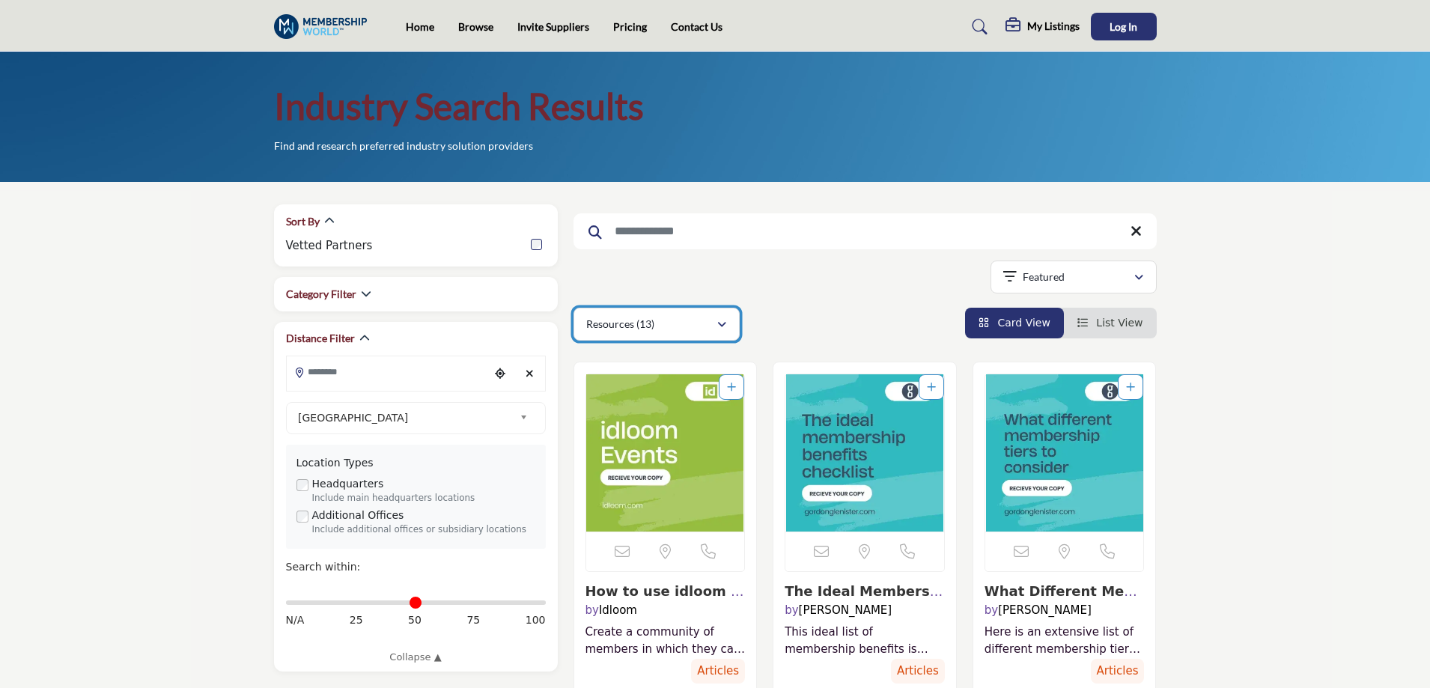
click at [645, 323] on p "Resources (13)" at bounding box center [620, 324] width 68 height 15
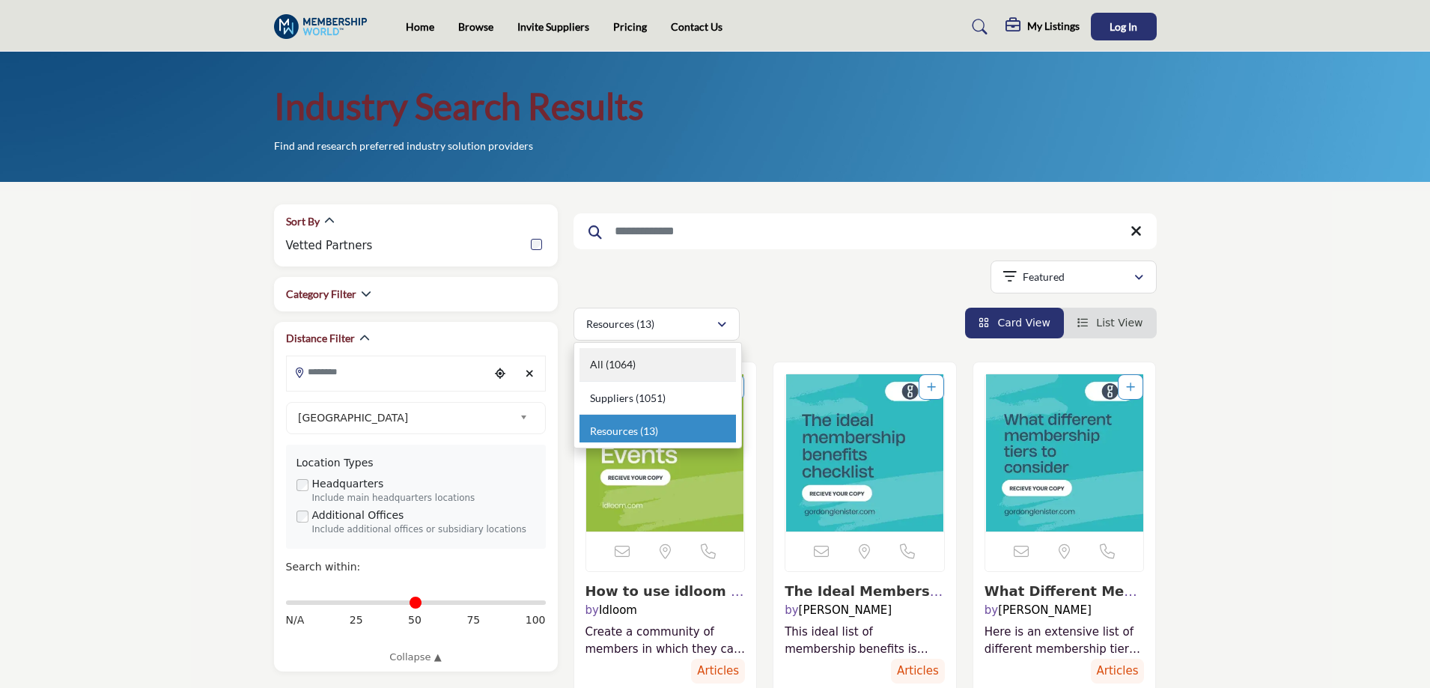
click at [615, 359] on b "(1064)" at bounding box center [621, 364] width 30 height 13
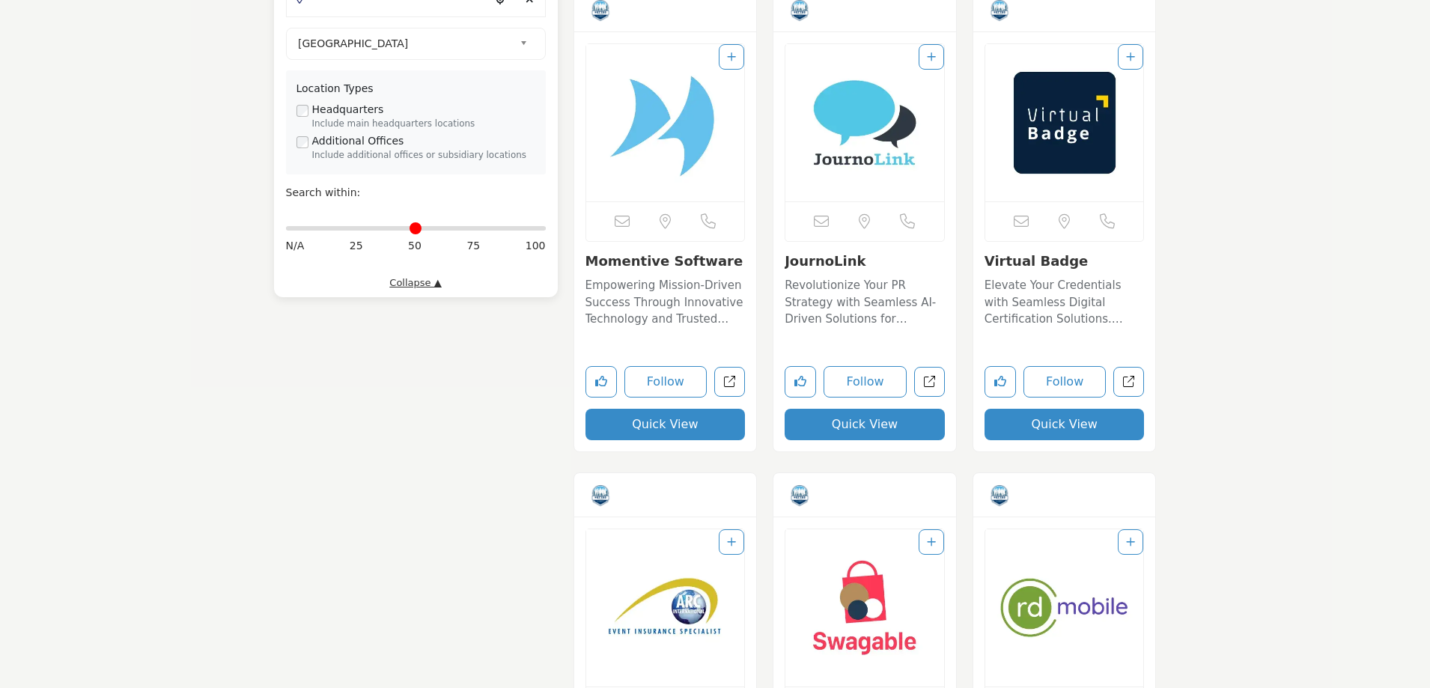
scroll to position [75, 0]
